Goal: Find specific page/section: Find specific page/section

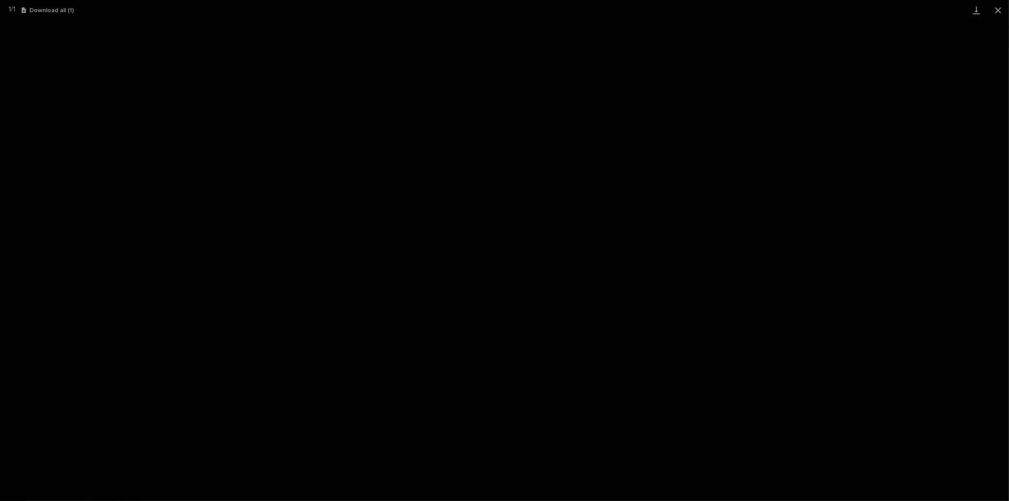
scroll to position [67, 0]
click at [995, 10] on button "Close gallery" at bounding box center [998, 10] width 22 height 20
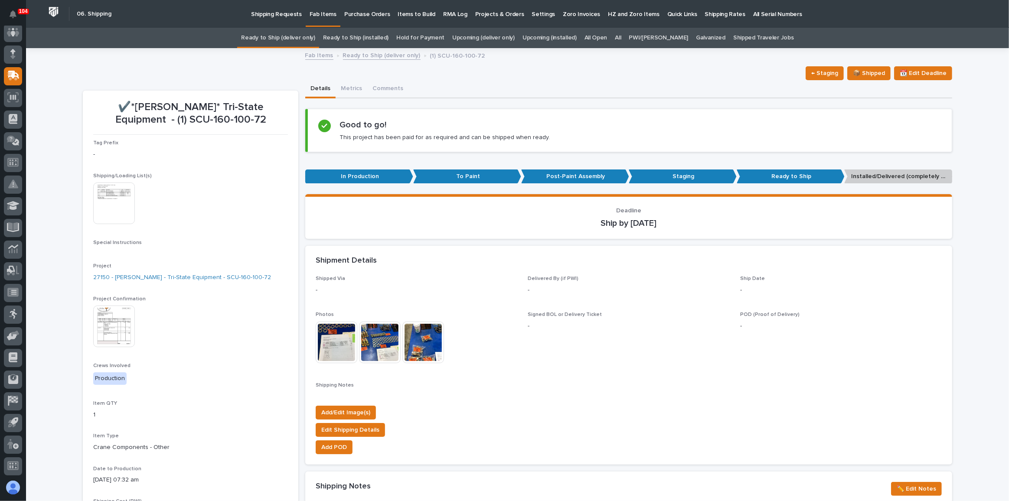
click at [303, 33] on link "Ready to Ship (deliver only)" at bounding box center [278, 38] width 74 height 20
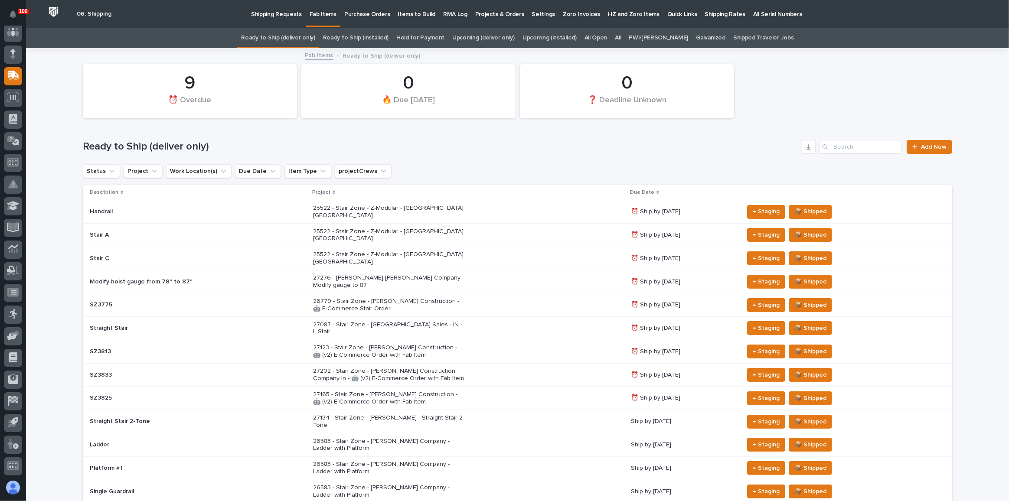
click at [261, 9] on p "Shipping Requests" at bounding box center [276, 9] width 51 height 18
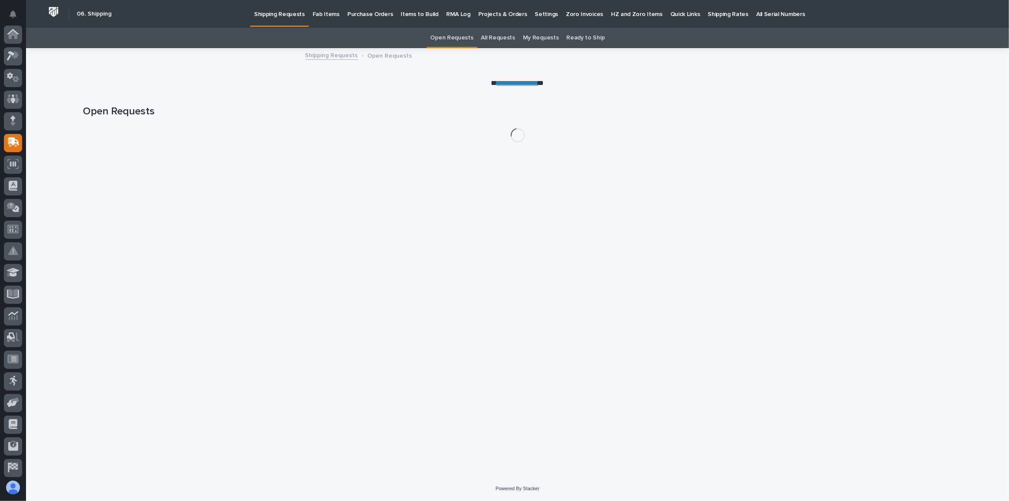
scroll to position [67, 0]
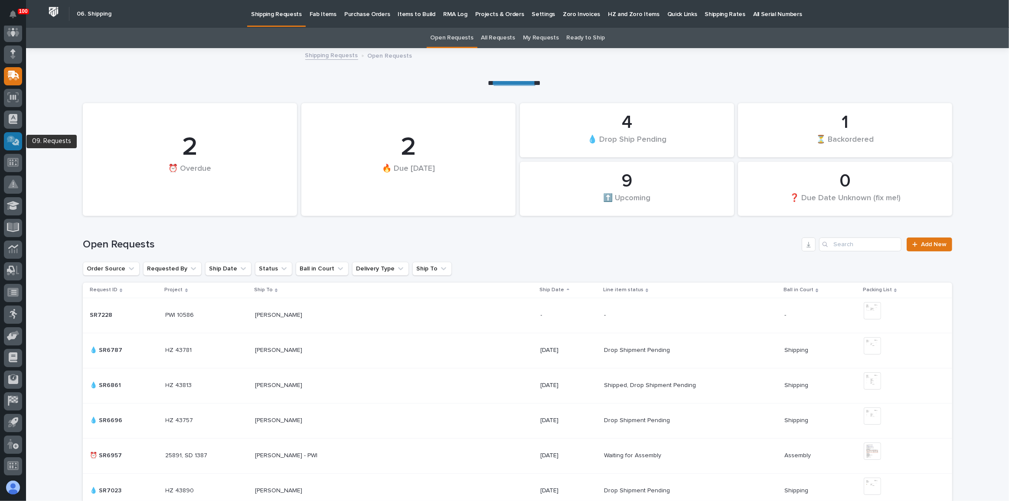
click at [16, 144] on icon at bounding box center [15, 141] width 10 height 9
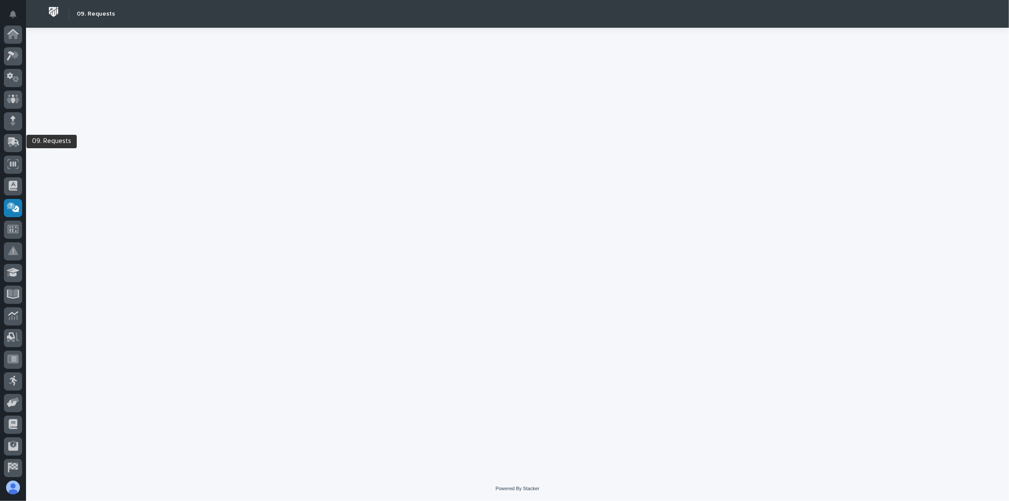
scroll to position [67, 0]
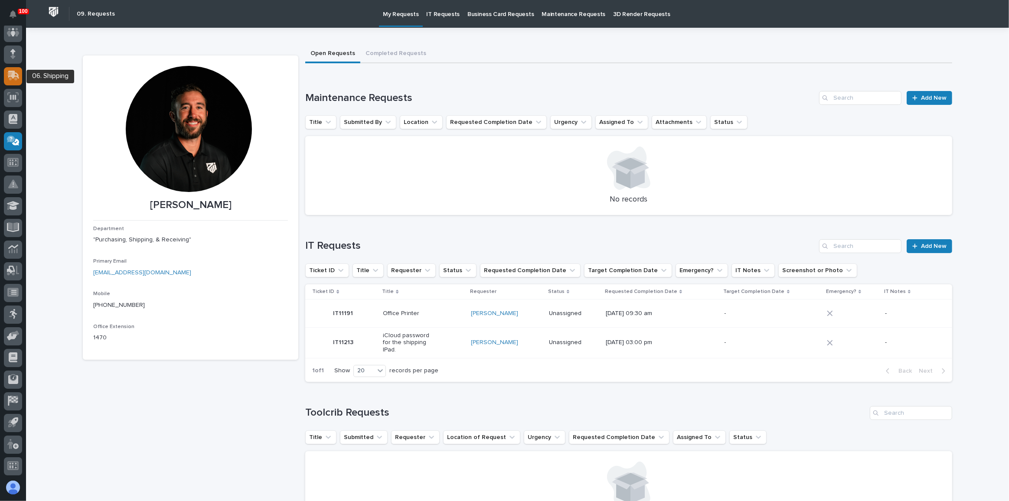
click at [15, 74] on icon at bounding box center [13, 76] width 13 height 10
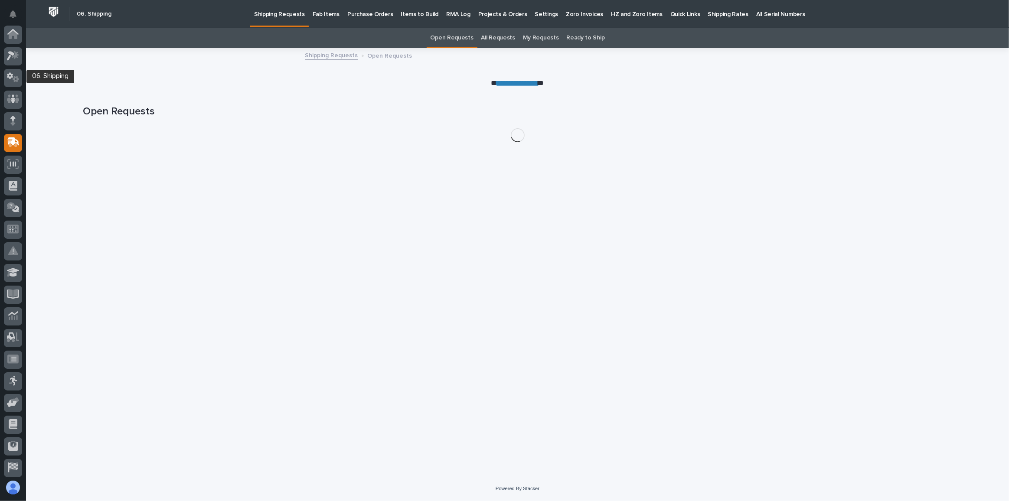
scroll to position [67, 0]
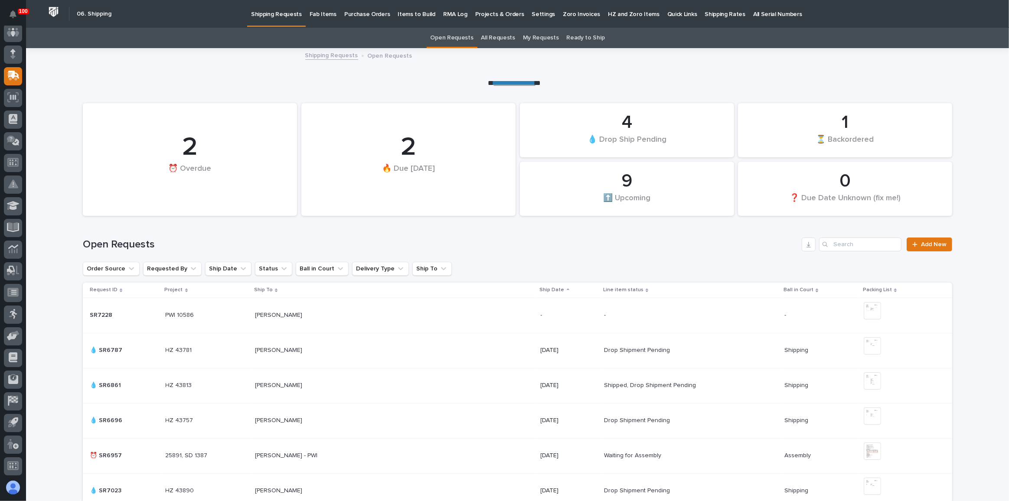
click at [310, 14] on p "Fab Items" at bounding box center [323, 9] width 27 height 18
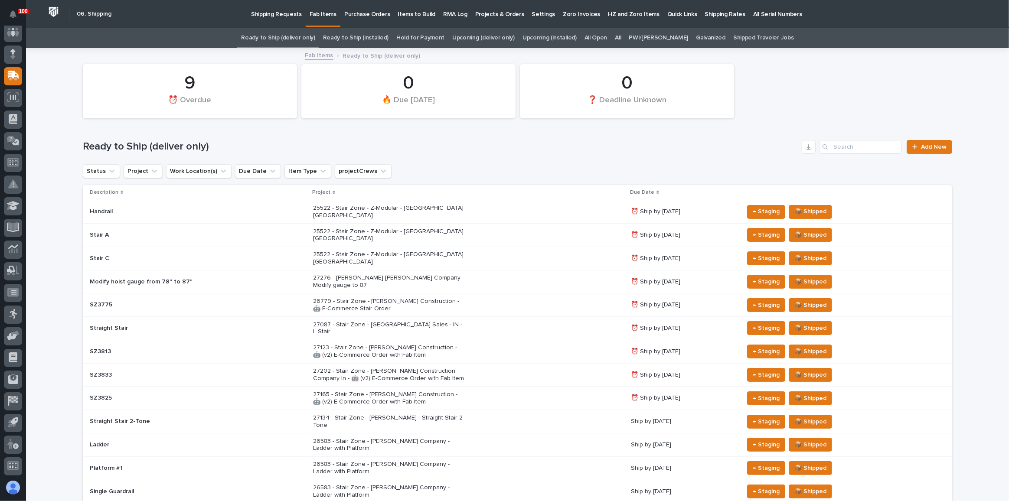
click at [492, 41] on link "Upcoming (deliver only)" at bounding box center [483, 38] width 62 height 20
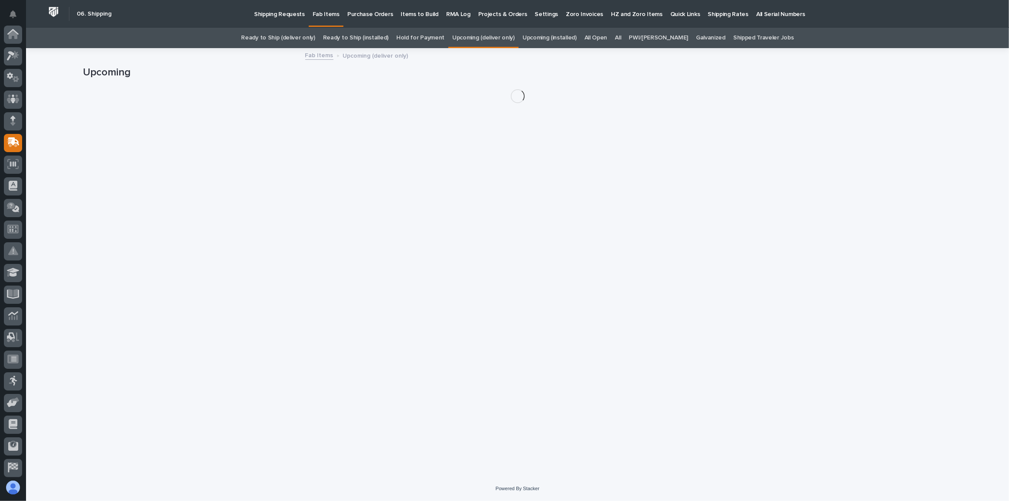
scroll to position [67, 0]
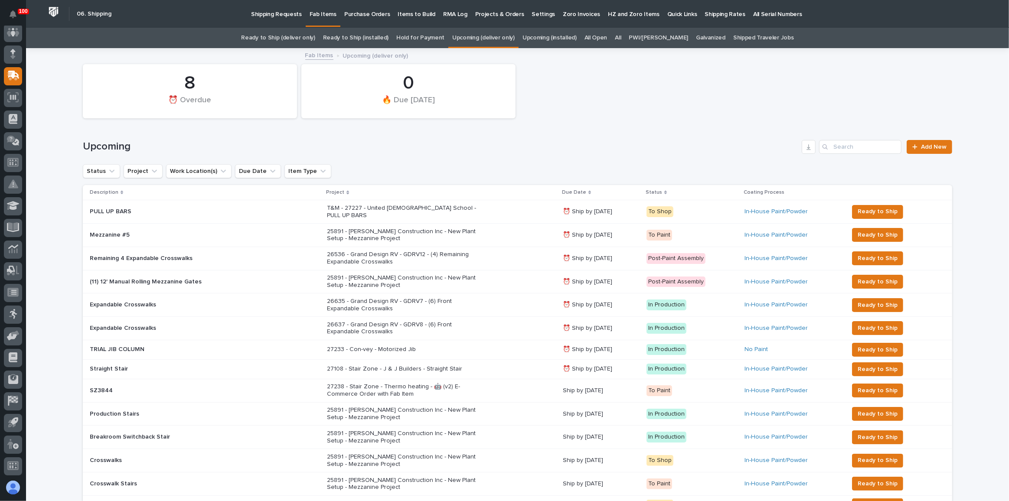
click at [520, 171] on div "Status Project Work Location(s) Due Date Item Type" at bounding box center [517, 171] width 869 height 14
click at [621, 37] on link "All" at bounding box center [618, 38] width 6 height 20
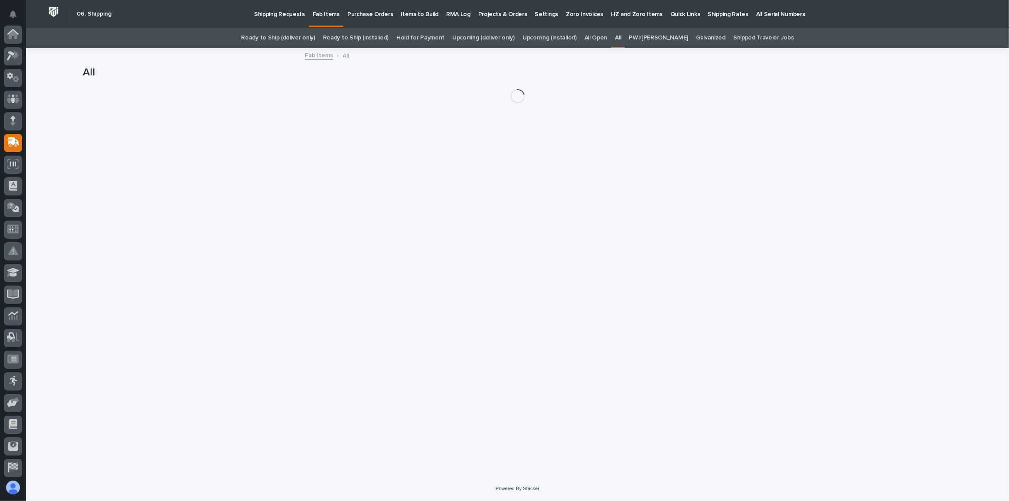
scroll to position [67, 0]
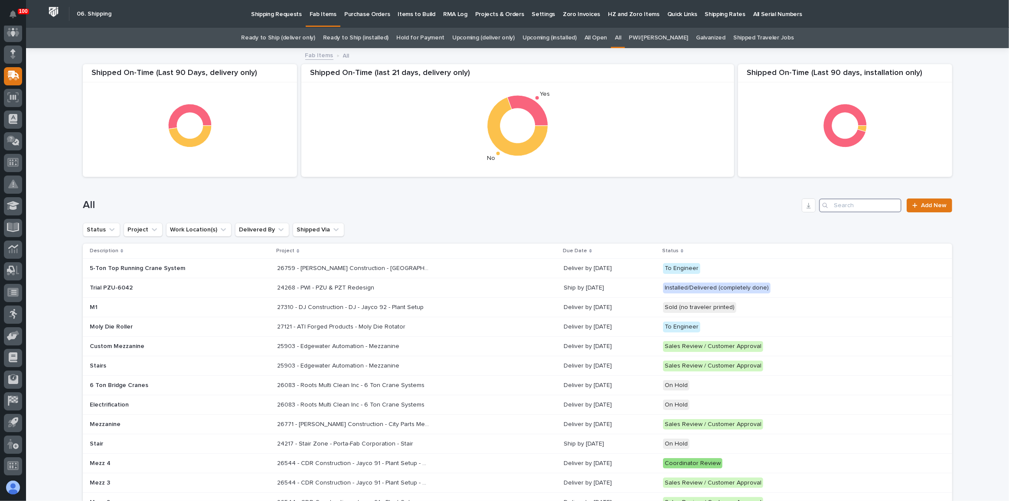
click at [839, 203] on input "Search" at bounding box center [860, 206] width 82 height 14
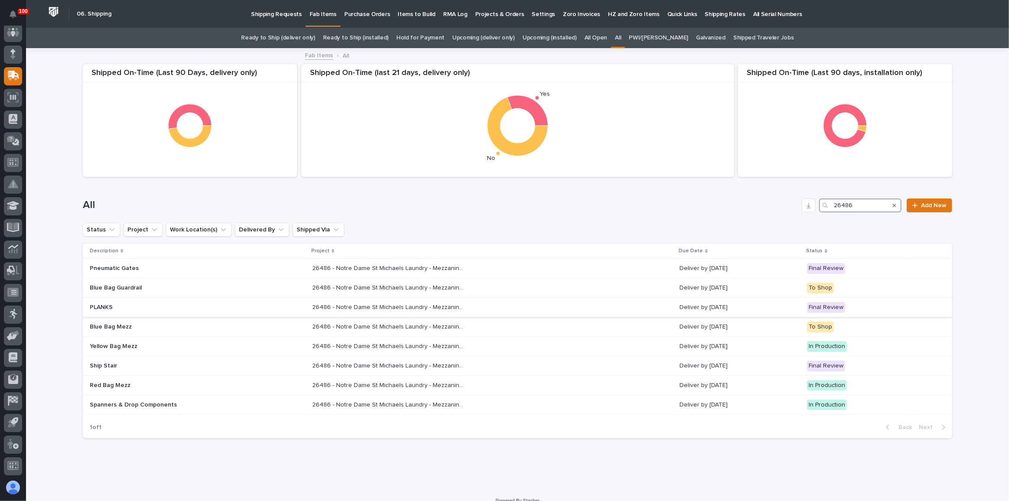
scroll to position [10, 0]
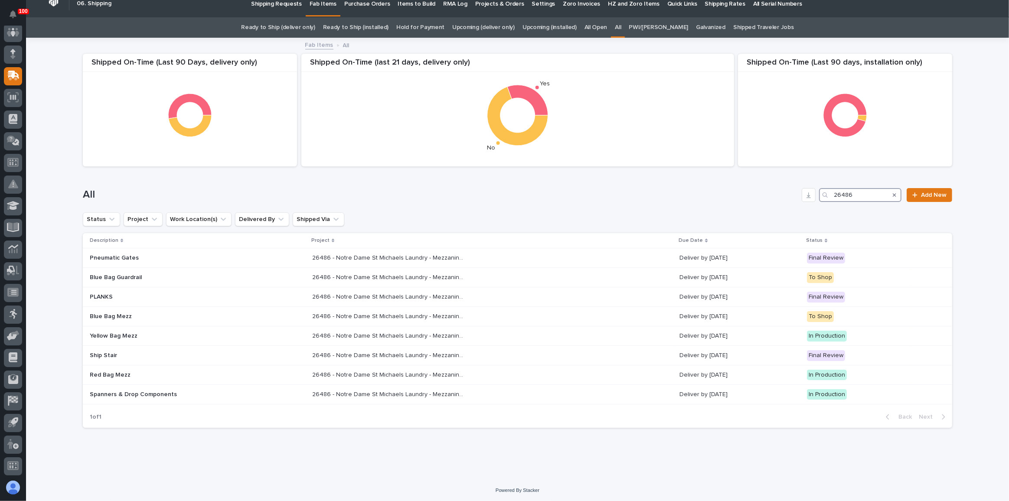
type input "26486"
click at [496, 206] on div "All 26486 Add New" at bounding box center [517, 192] width 869 height 42
click at [562, 204] on div "All 26486 Add New" at bounding box center [517, 192] width 869 height 42
